Goal: Task Accomplishment & Management: Complete application form

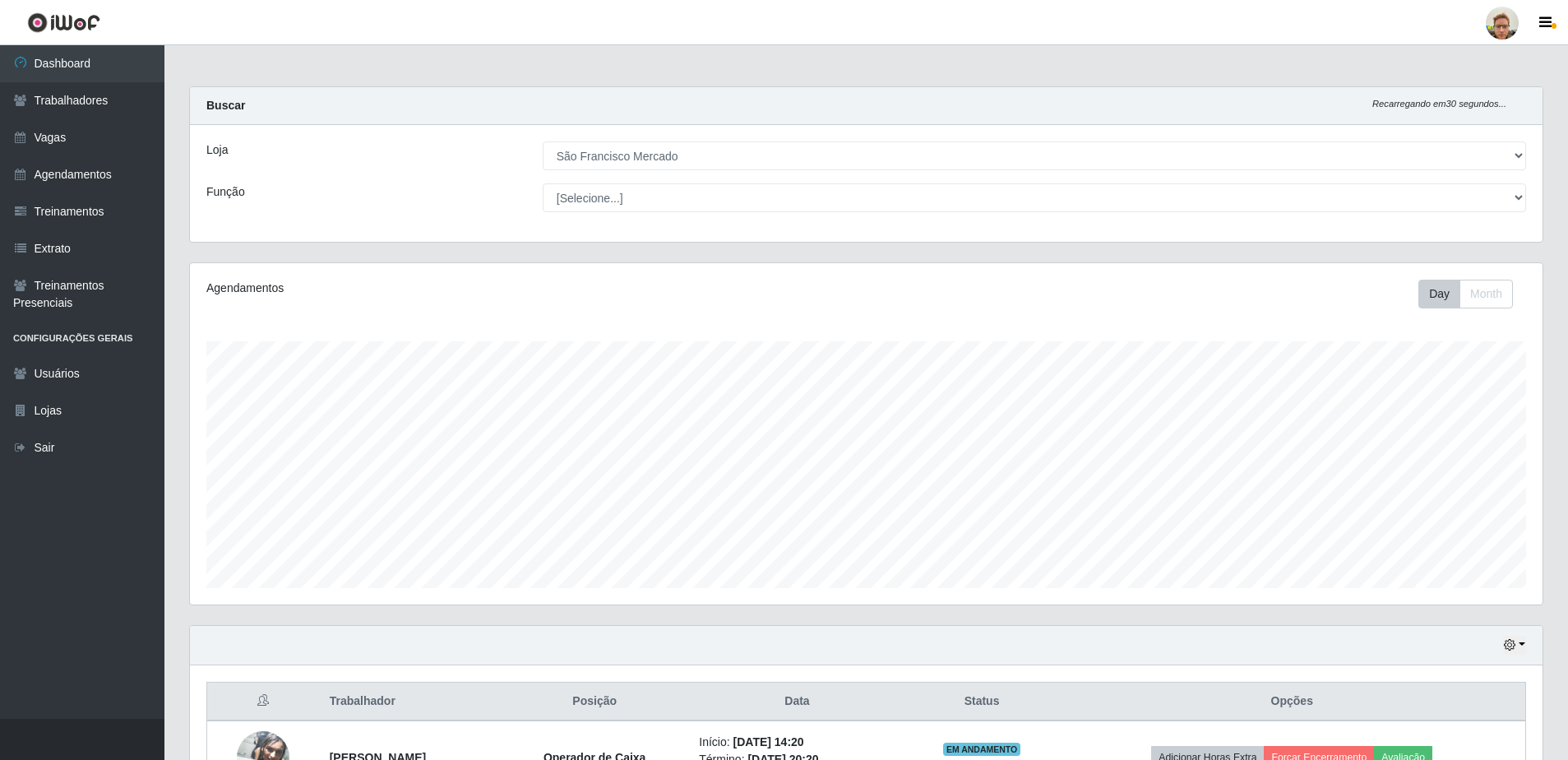
select select "168"
click at [101, 179] on link "Agendamentos" at bounding box center [82, 175] width 165 height 37
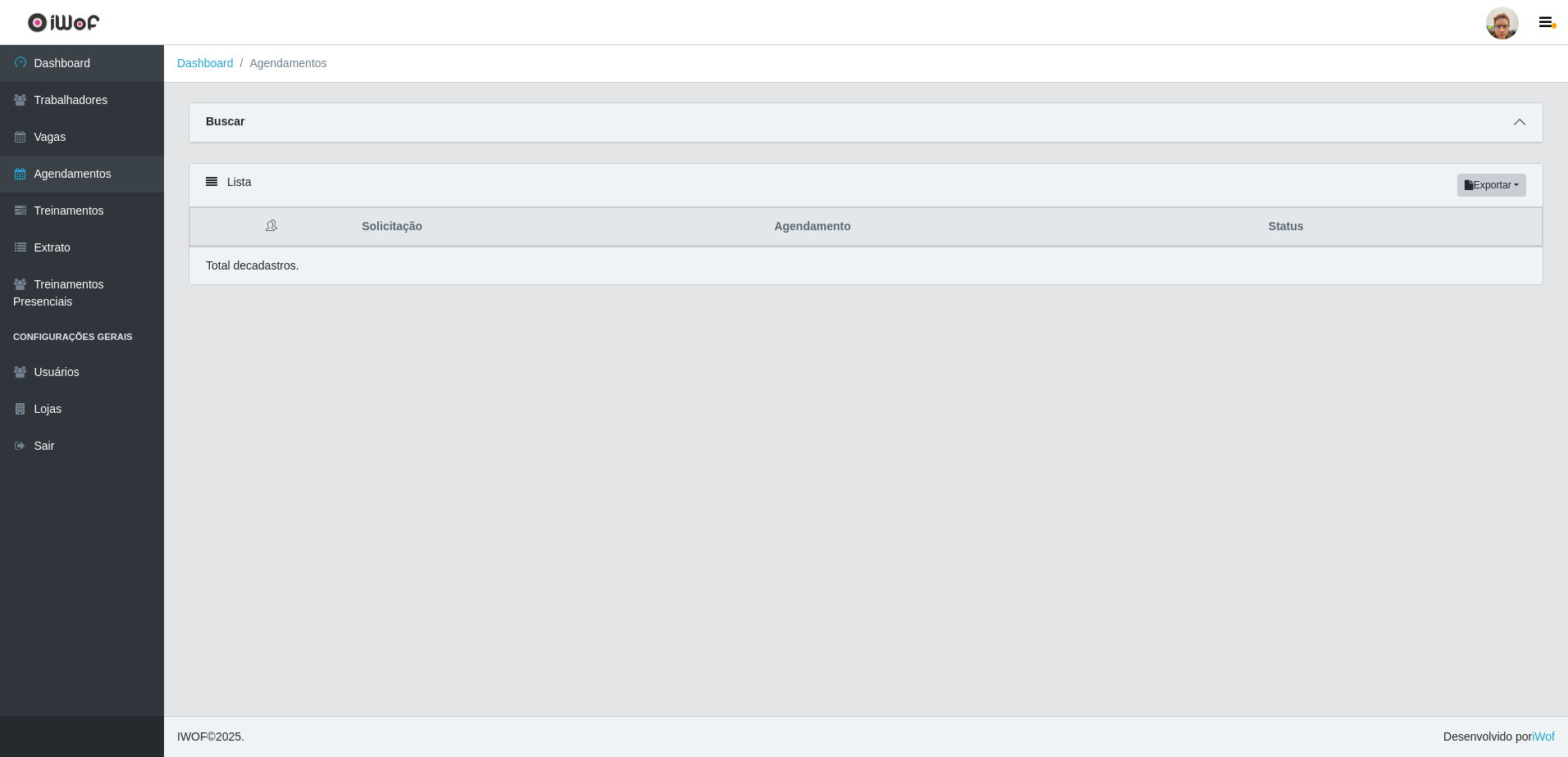
click at [1522, 118] on icon at bounding box center [1519, 122] width 11 height 11
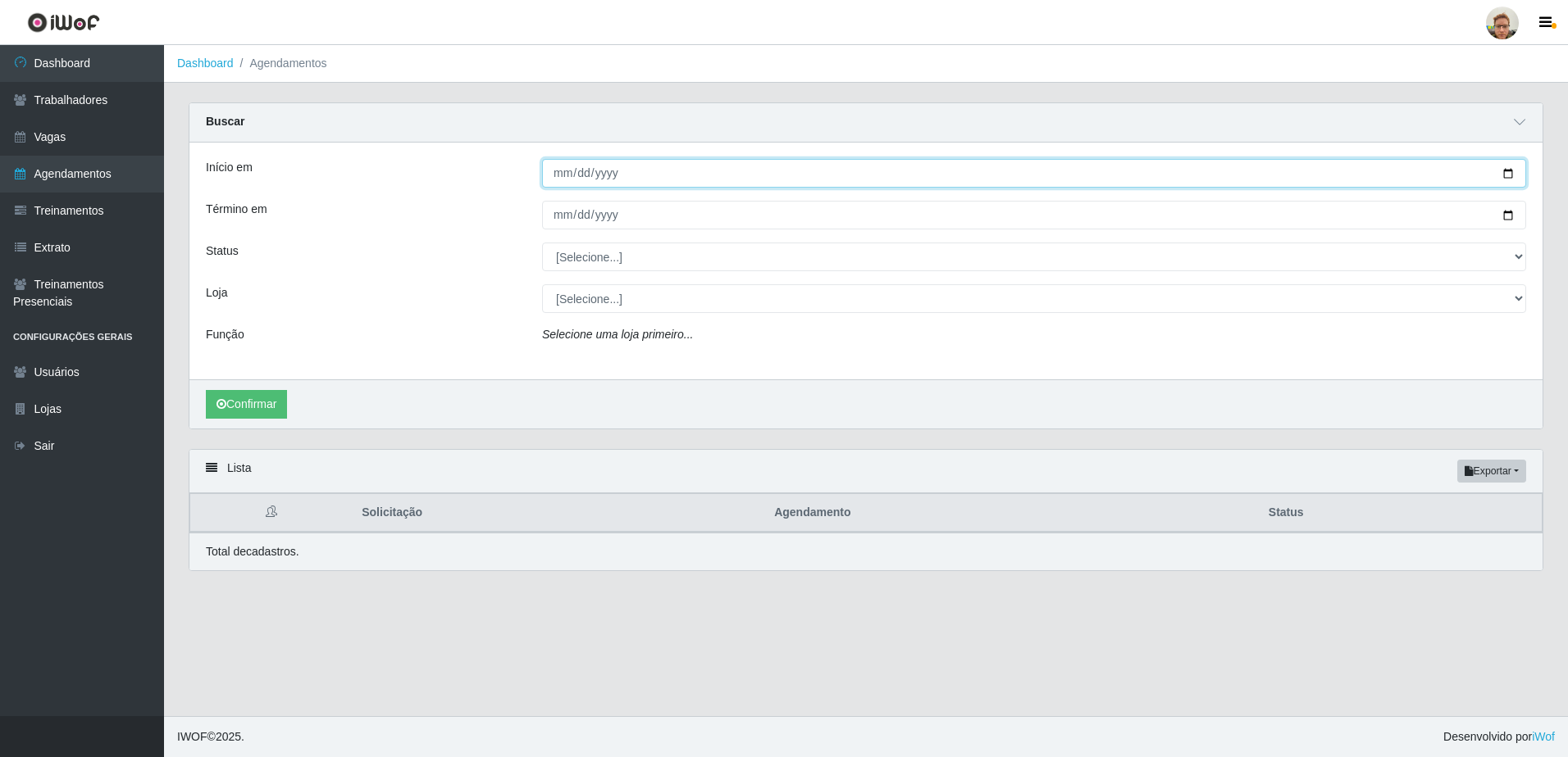
click at [1507, 179] on input "Início em" at bounding box center [1034, 173] width 984 height 29
click at [1512, 176] on input "Início em" at bounding box center [1034, 173] width 984 height 29
type input "[DATE]"
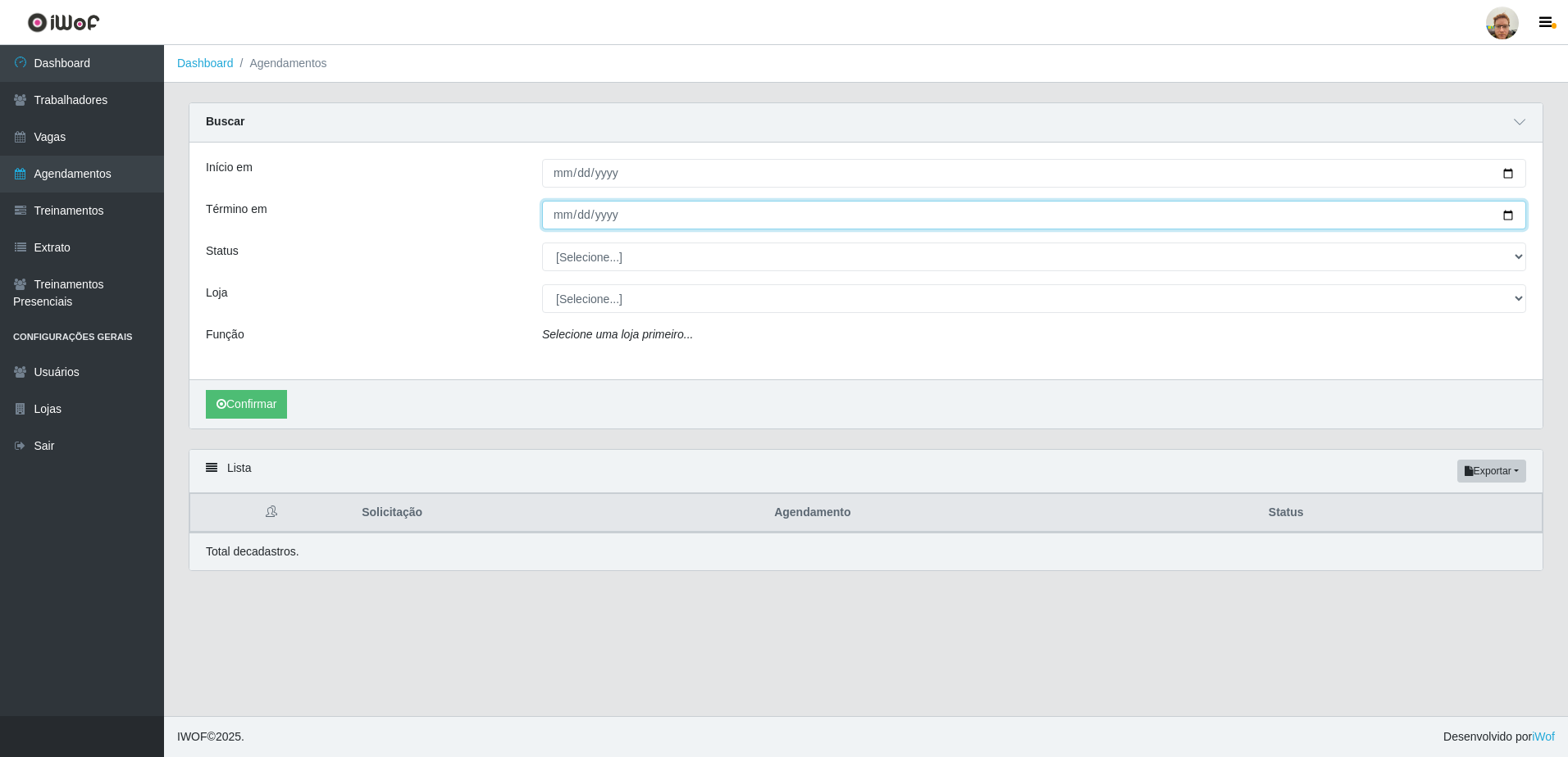
click at [1508, 222] on input "Término em" at bounding box center [1034, 215] width 984 height 29
type input "[DATE]"
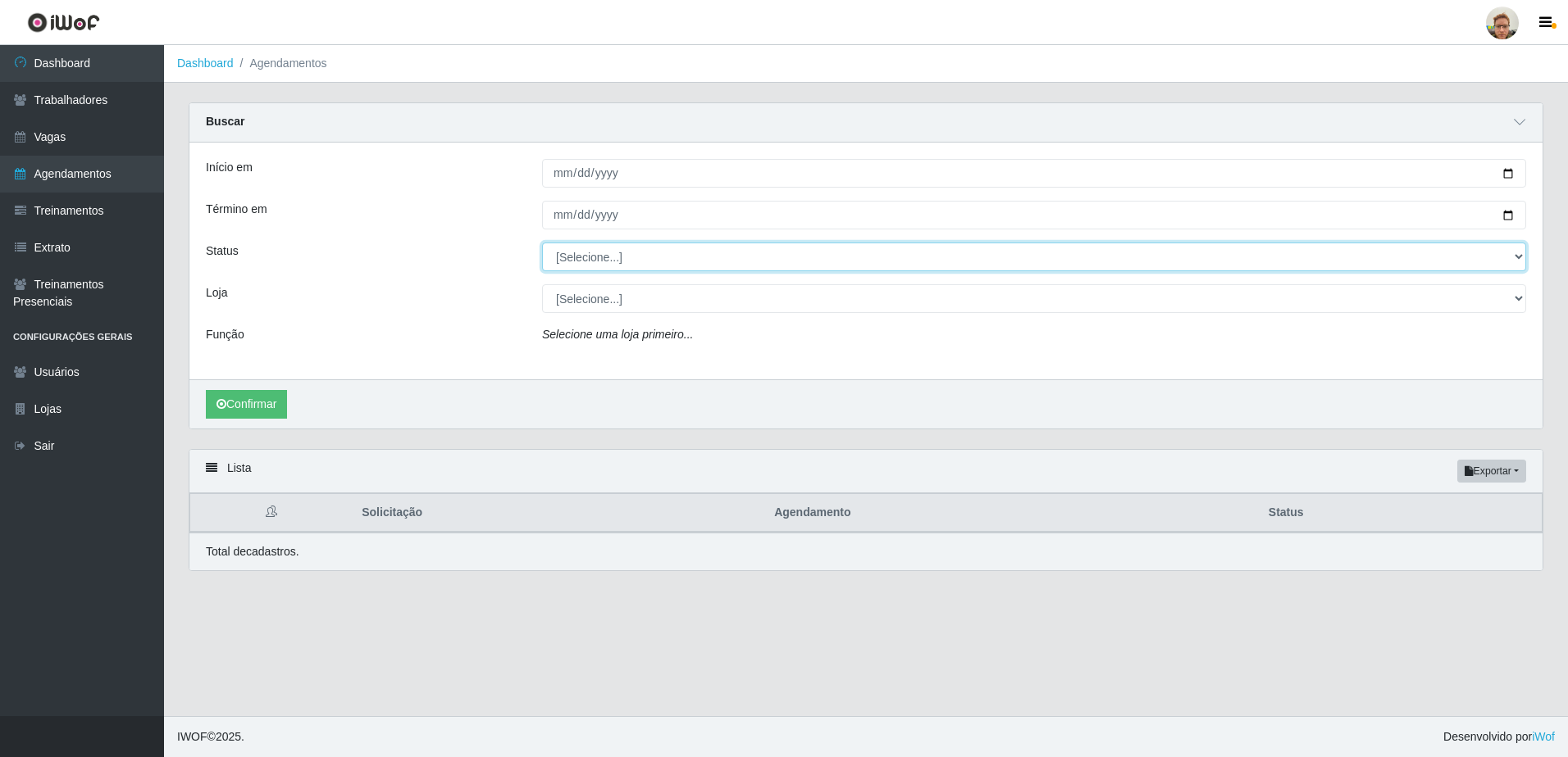
click at [578, 258] on select "[Selecione...] AGENDADO AGUARDANDO LIBERAR EM ANDAMENTO EM REVISÃO FINALIZADO C…" at bounding box center [1034, 257] width 984 height 29
select select "AGENDADO"
click at [542, 244] on select "[Selecione...] AGENDADO AGUARDANDO LIBERAR EM ANDAMENTO EM REVISÃO FINALIZADO C…" at bounding box center [1034, 257] width 984 height 29
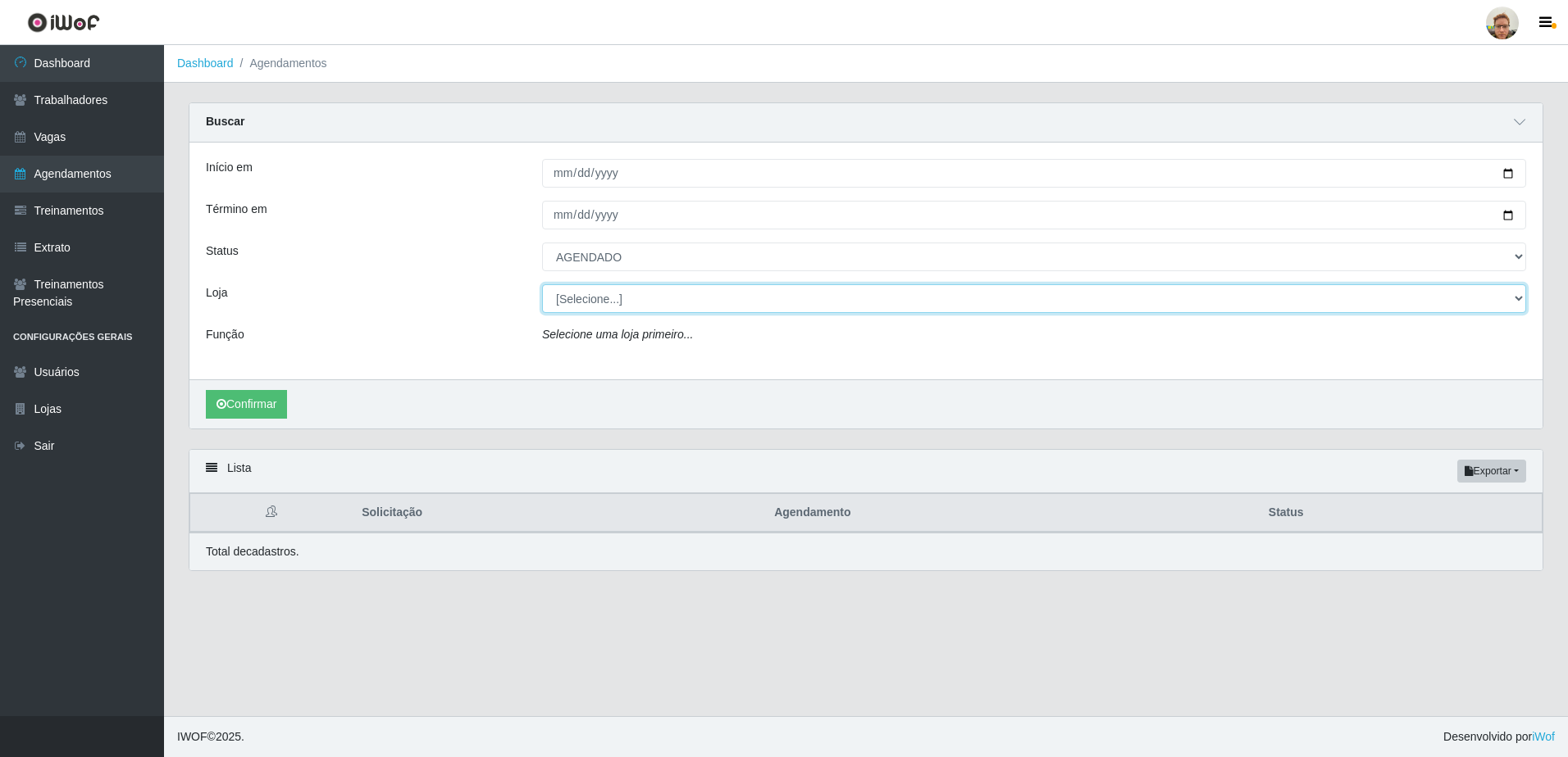
click at [601, 295] on select "[Selecione...] [GEOGRAPHIC_DATA]" at bounding box center [1034, 299] width 984 height 29
select select "168"
click at [542, 285] on select "[Selecione...] [GEOGRAPHIC_DATA]" at bounding box center [1034, 299] width 984 height 29
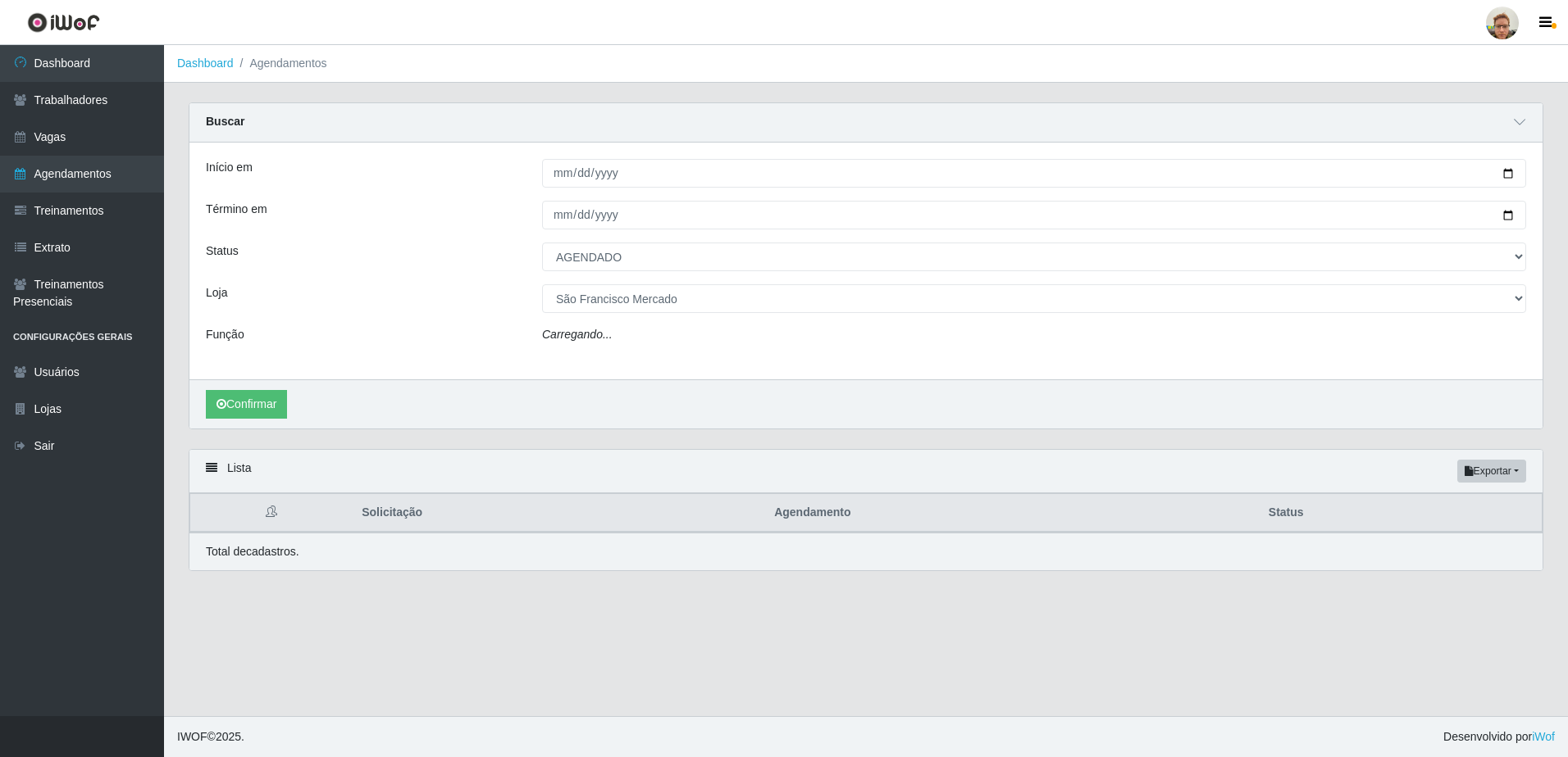
click at [593, 335] on icon "Carregando..." at bounding box center [577, 335] width 71 height 13
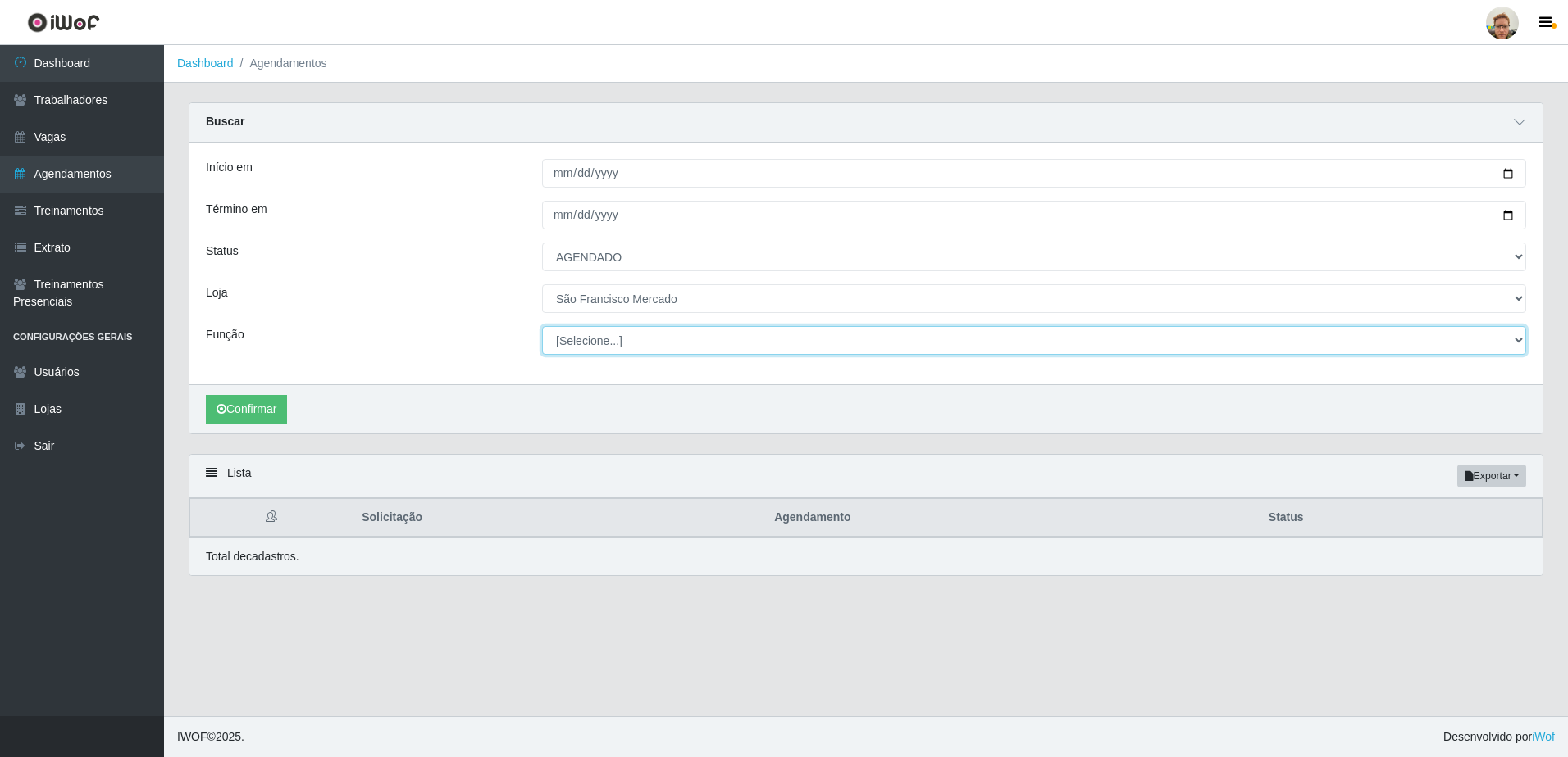
click at [592, 335] on select "[Selecione...] Balconista de Açougue [PERSON_NAME] de Açougue + Balconista de A…" at bounding box center [1034, 340] width 984 height 29
select select "22"
click at [542, 327] on select "[Selecione...] Balconista de Açougue [PERSON_NAME] de Açougue + Balconista de A…" at bounding box center [1034, 340] width 984 height 29
click at [633, 338] on select "[Selecione...] Balconista de Açougue [PERSON_NAME] de Açougue + Balconista de A…" at bounding box center [1034, 340] width 984 height 29
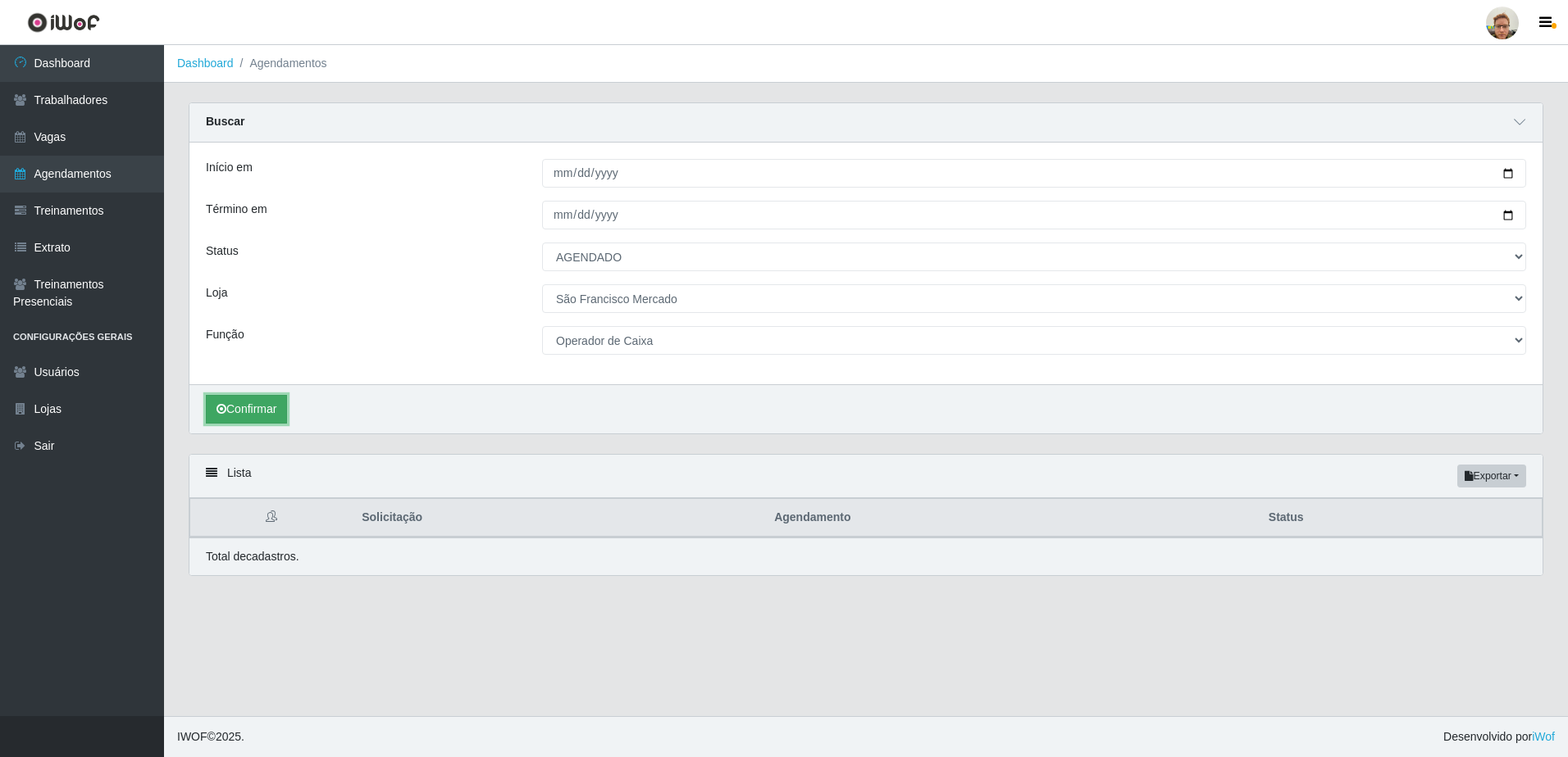
click at [262, 421] on button "Confirmar" at bounding box center [246, 409] width 81 height 29
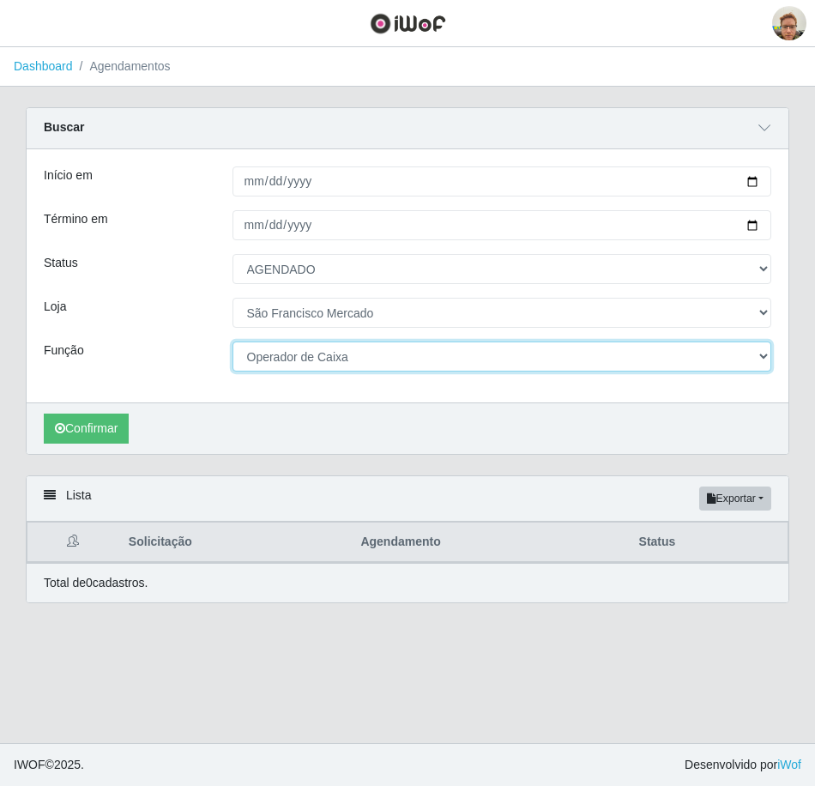
click at [268, 355] on select "[Selecione...] Balconista de Açougue [PERSON_NAME] de Açougue + Balconista de A…" at bounding box center [501, 356] width 539 height 30
click at [270, 355] on select "[Selecione...] Balconista de Açougue [PERSON_NAME] de Açougue + Balconista de A…" at bounding box center [501, 356] width 539 height 30
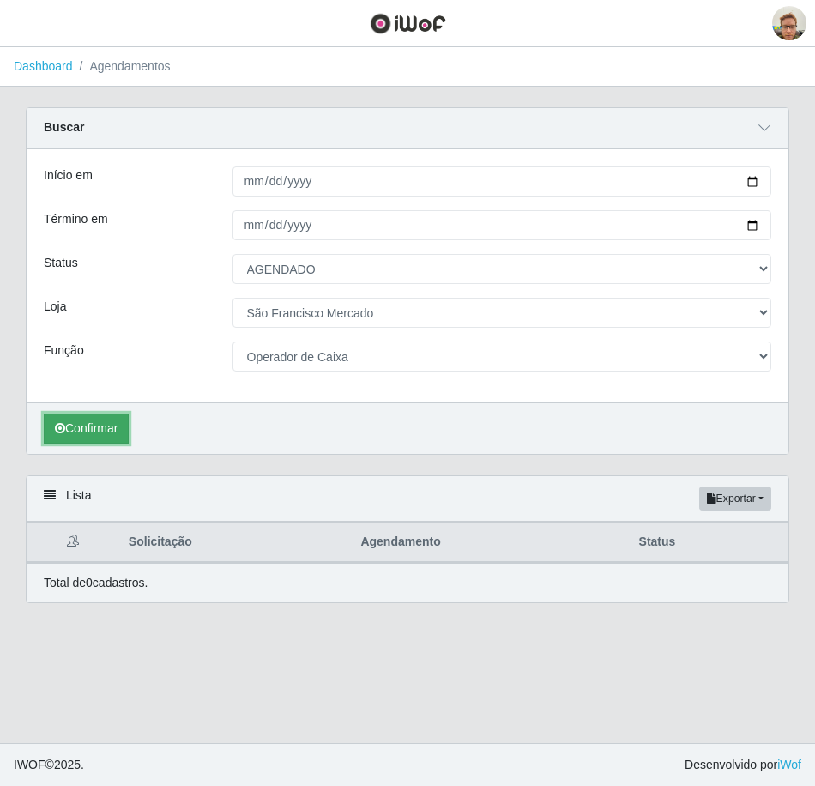
click at [61, 421] on button "Confirmar" at bounding box center [86, 428] width 85 height 30
click at [106, 426] on button "Confirmar" at bounding box center [86, 428] width 85 height 30
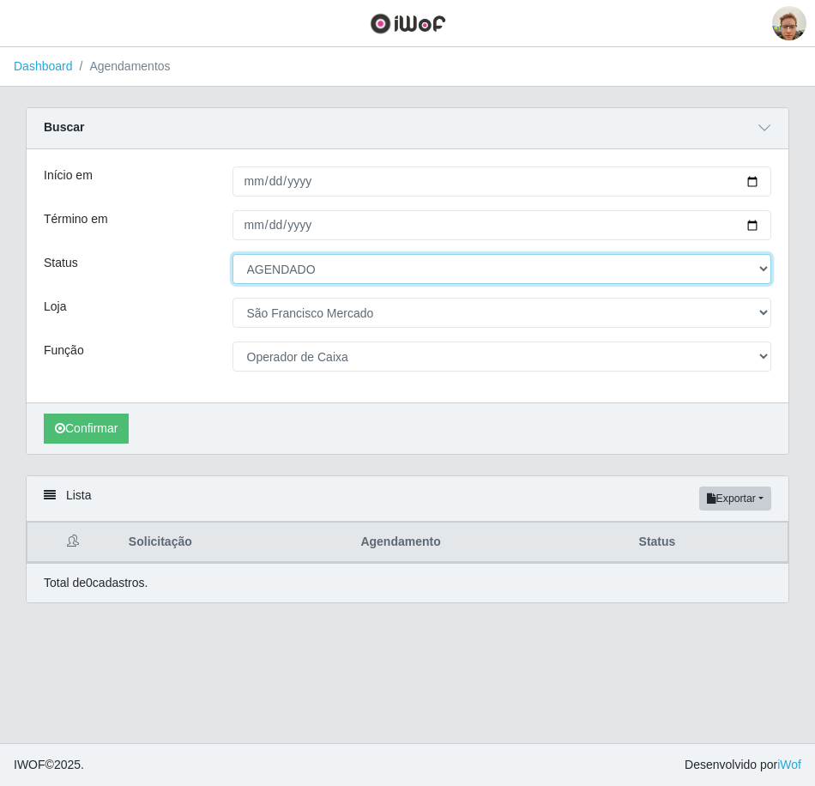
click at [345, 271] on select "[Selecione...] AGENDADO AGUARDANDO LIBERAR EM ANDAMENTO EM REVISÃO FINALIZADO C…" at bounding box center [501, 269] width 539 height 30
select select "FINALIZADO"
click at [232, 255] on select "[Selecione...] AGENDADO AGUARDANDO LIBERAR EM ANDAMENTO EM REVISÃO FINALIZADO C…" at bounding box center [501, 269] width 539 height 30
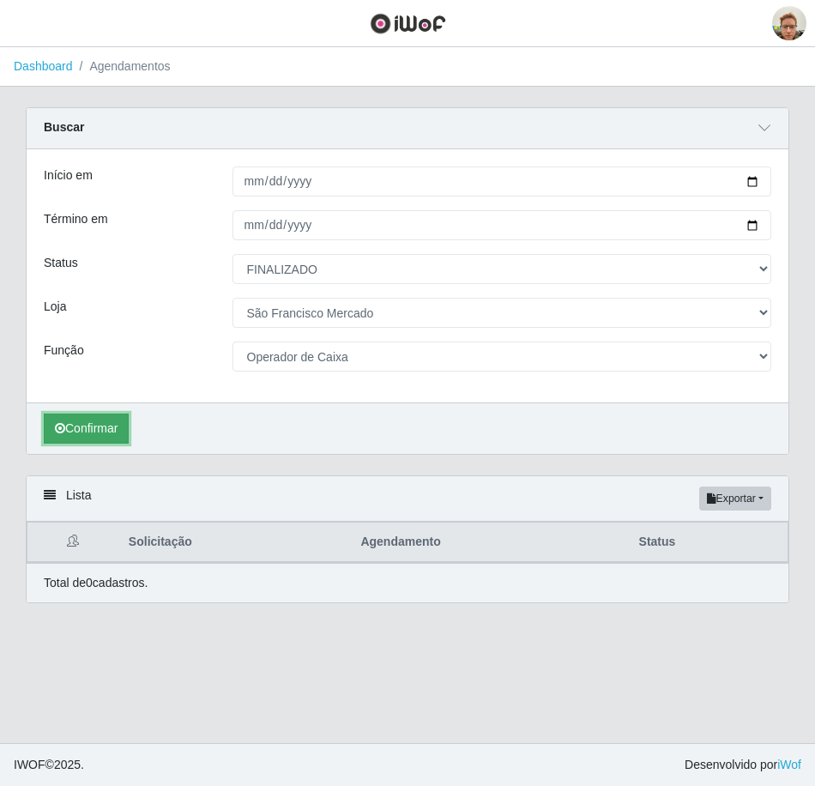
click at [88, 418] on button "Confirmar" at bounding box center [86, 428] width 85 height 30
click at [78, 443] on button "Confirmar" at bounding box center [86, 428] width 85 height 30
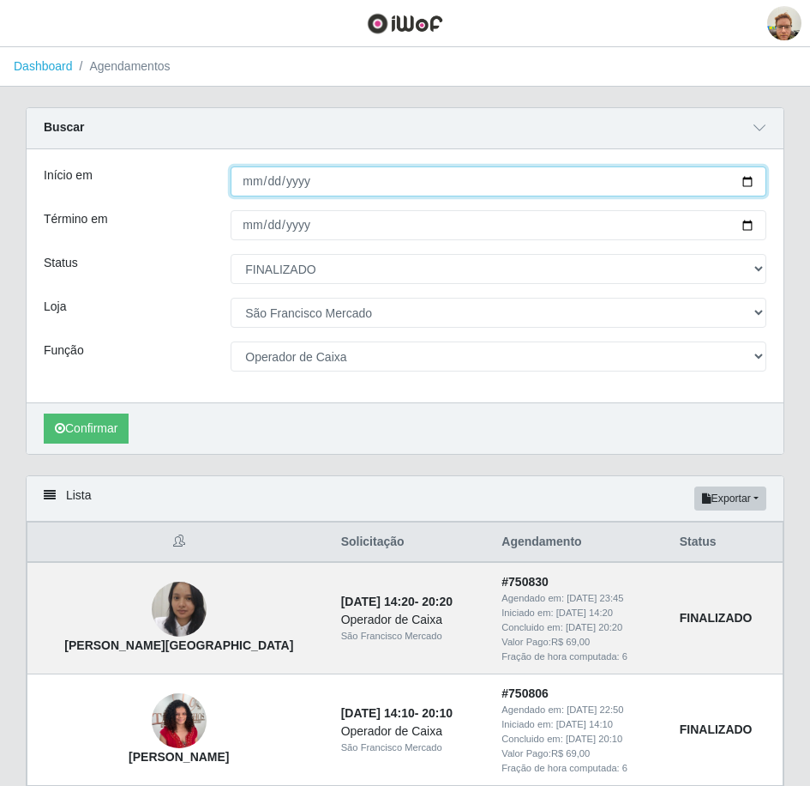
drag, startPoint x: 752, startPoint y: 187, endPoint x: 723, endPoint y: 188, distance: 29.2
click at [752, 187] on input "[DATE]" at bounding box center [499, 181] width 536 height 30
type input "[DATE]"
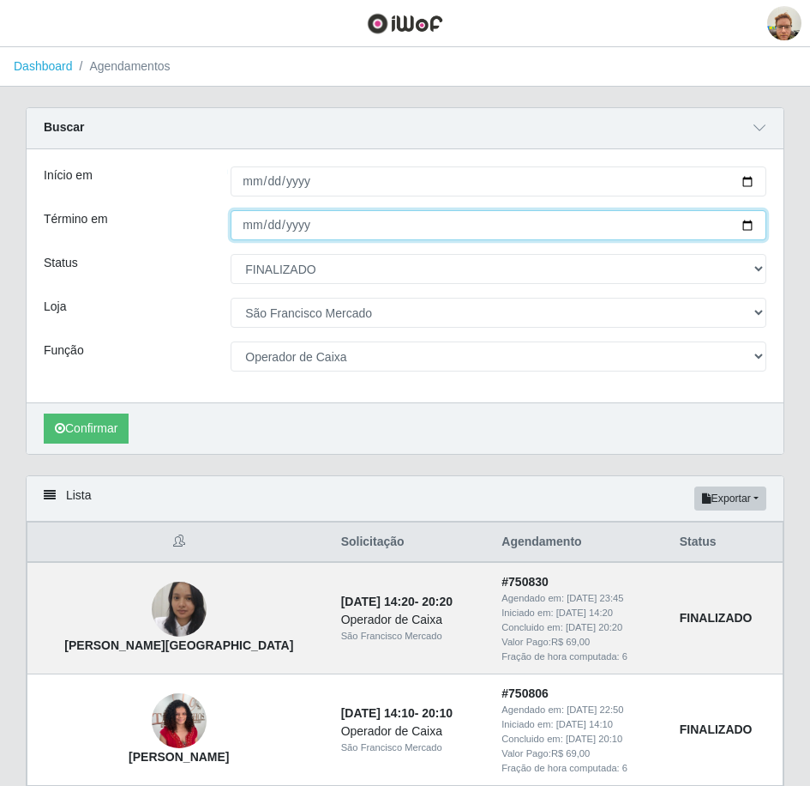
click at [743, 229] on input "[DATE]" at bounding box center [499, 225] width 536 height 30
type input "[DATE]"
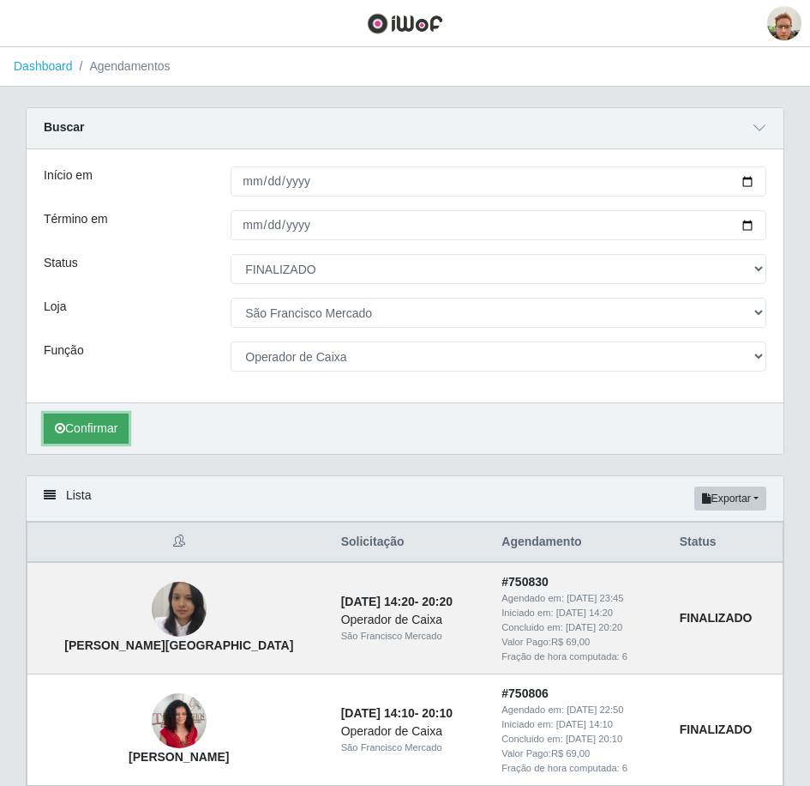
click at [105, 414] on button "Confirmar" at bounding box center [86, 428] width 85 height 30
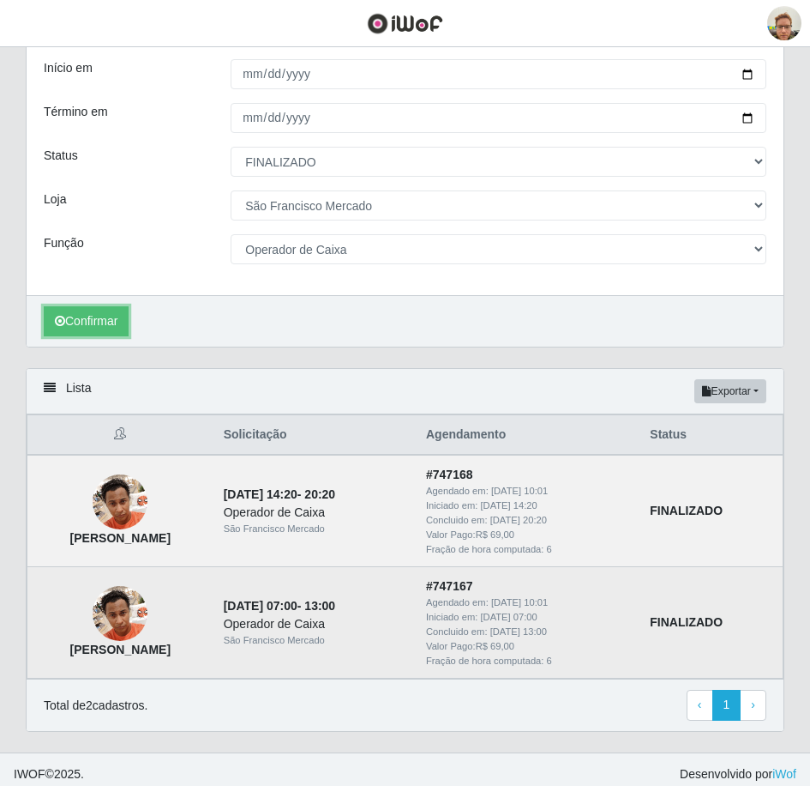
scroll to position [117, 0]
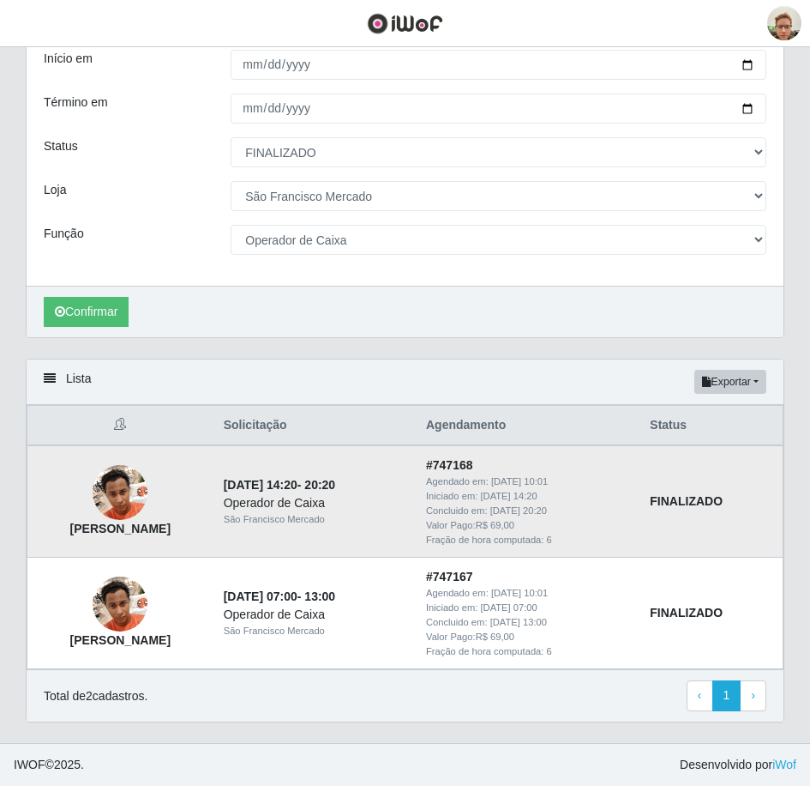
click at [135, 531] on strong "[PERSON_NAME]" at bounding box center [120, 528] width 100 height 14
copy strong "[PERSON_NAME]"
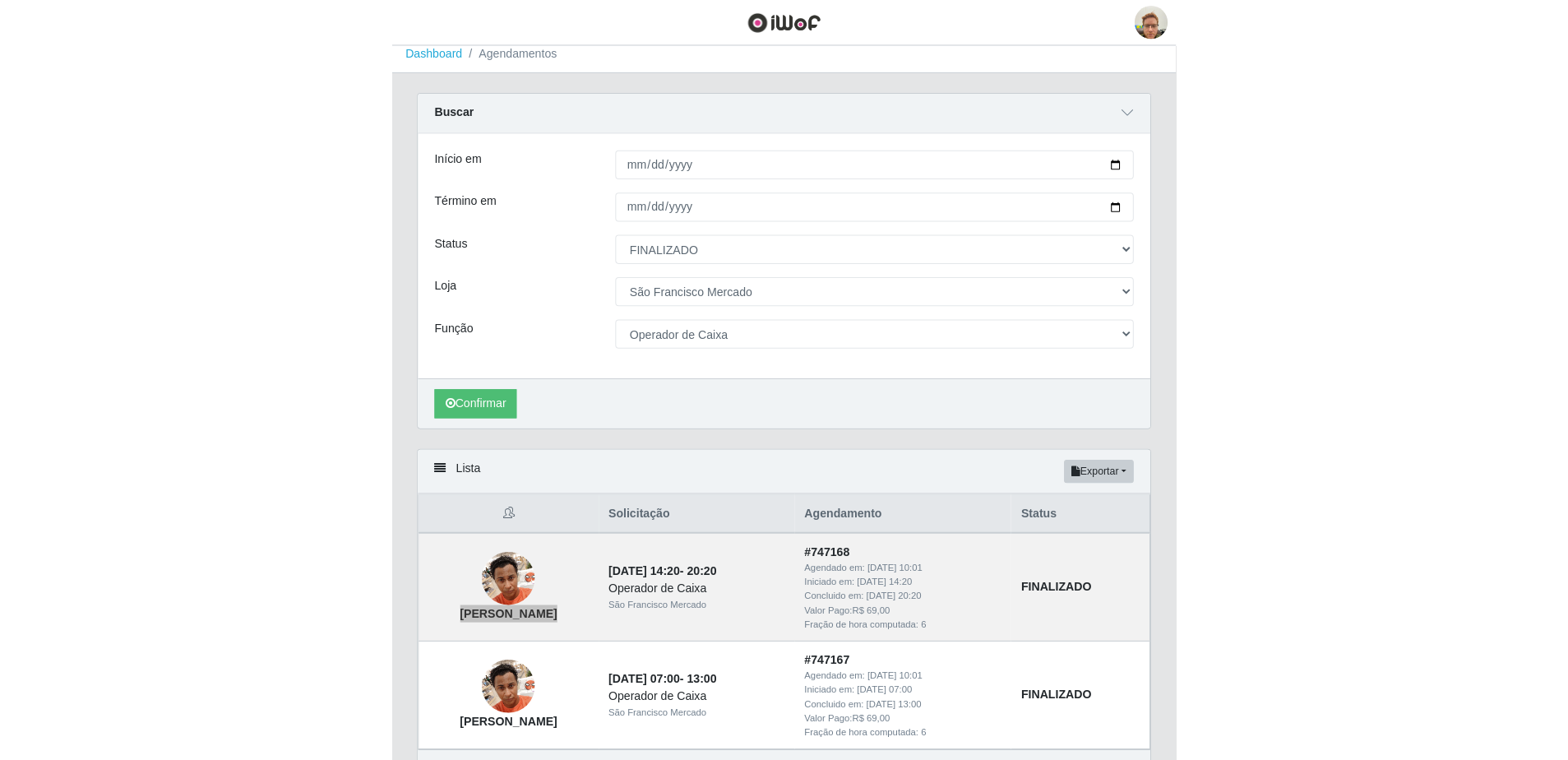
scroll to position [0, 0]
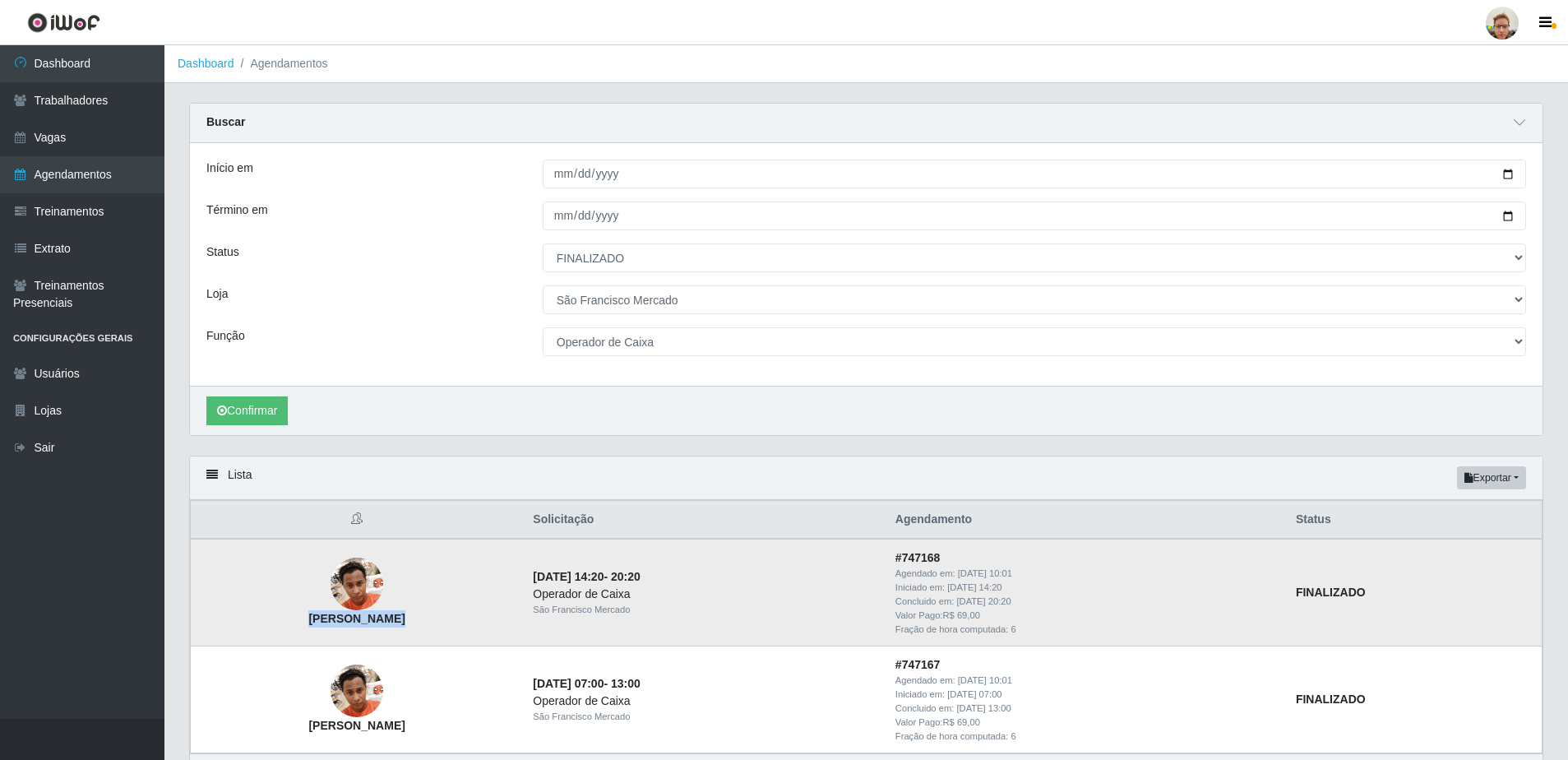
click at [492, 629] on td "[PERSON_NAME]" at bounding box center [357, 592] width 333 height 107
drag, startPoint x: 682, startPoint y: 613, endPoint x: 699, endPoint y: 613, distance: 17.0
click at [699, 613] on div "São Francisco Mercado" at bounding box center [704, 610] width 342 height 14
click at [92, 54] on link "Dashboard" at bounding box center [82, 63] width 165 height 37
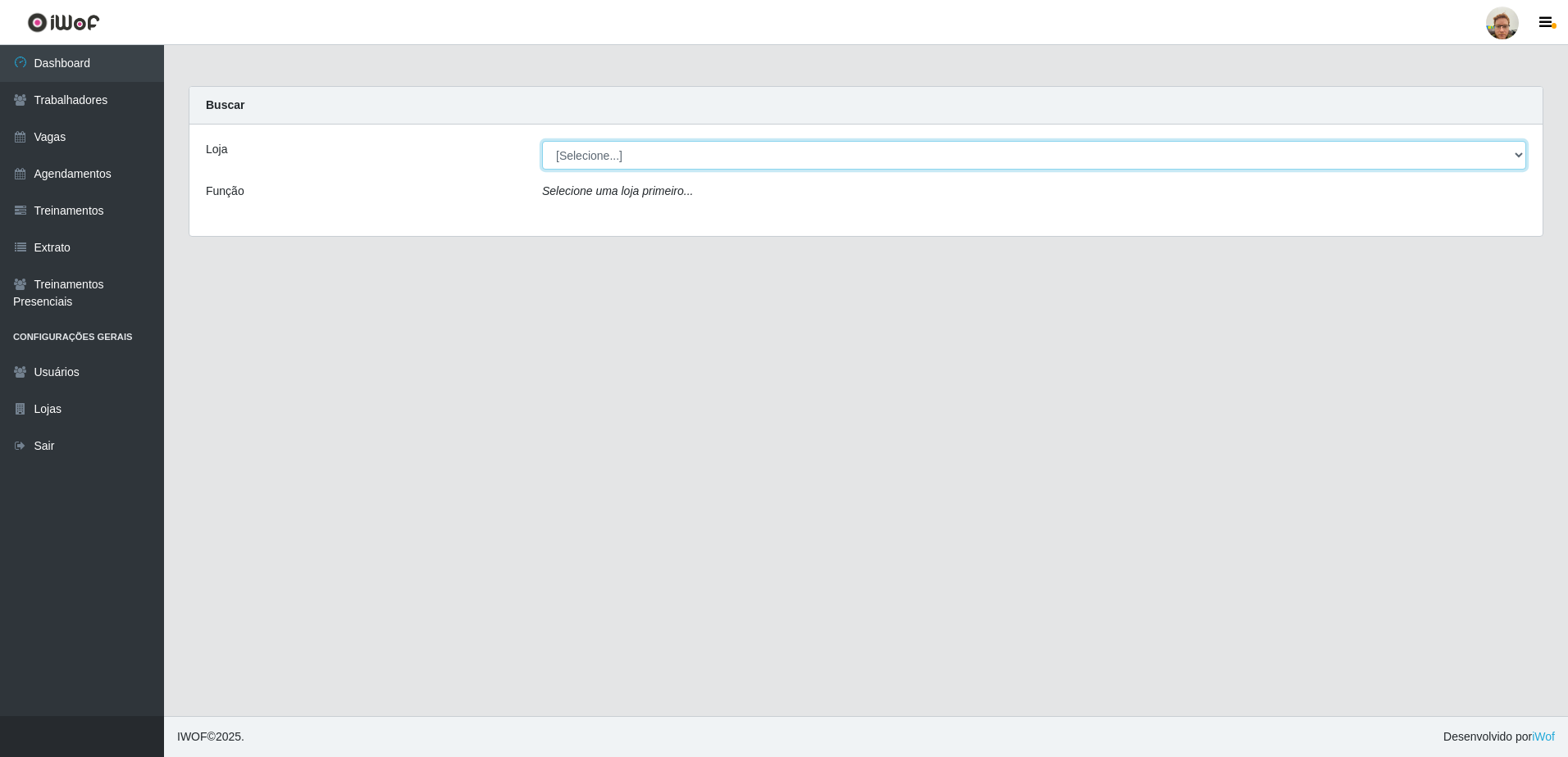
click at [646, 156] on select "[Selecione...] [GEOGRAPHIC_DATA]" at bounding box center [1034, 155] width 984 height 29
select select "168"
click at [542, 141] on select "[Selecione...] [GEOGRAPHIC_DATA]" at bounding box center [1034, 155] width 984 height 29
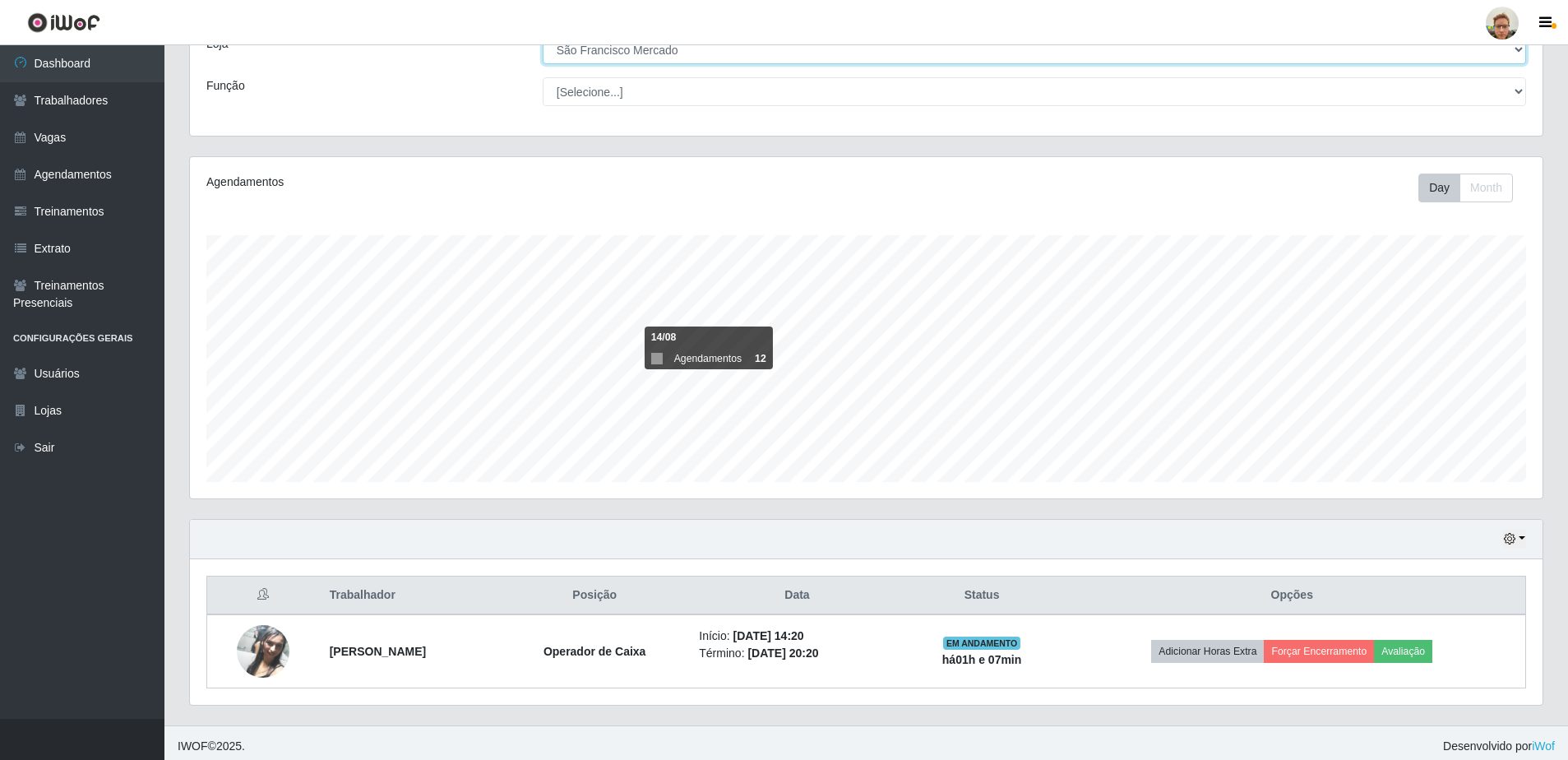
scroll to position [112, 0]
